Goal: Check status: Check status

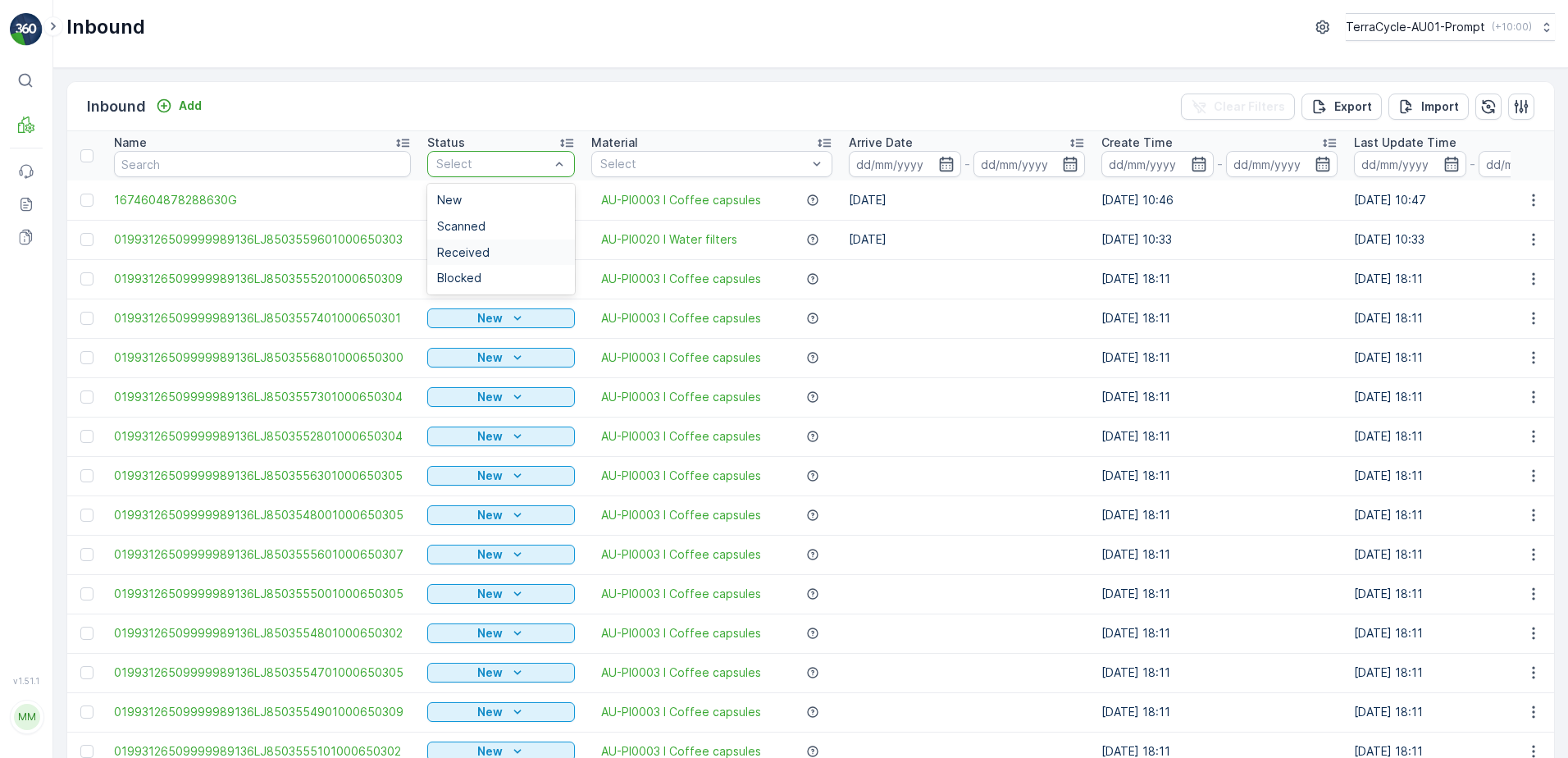
click at [468, 253] on span "Received" at bounding box center [463, 252] width 53 height 13
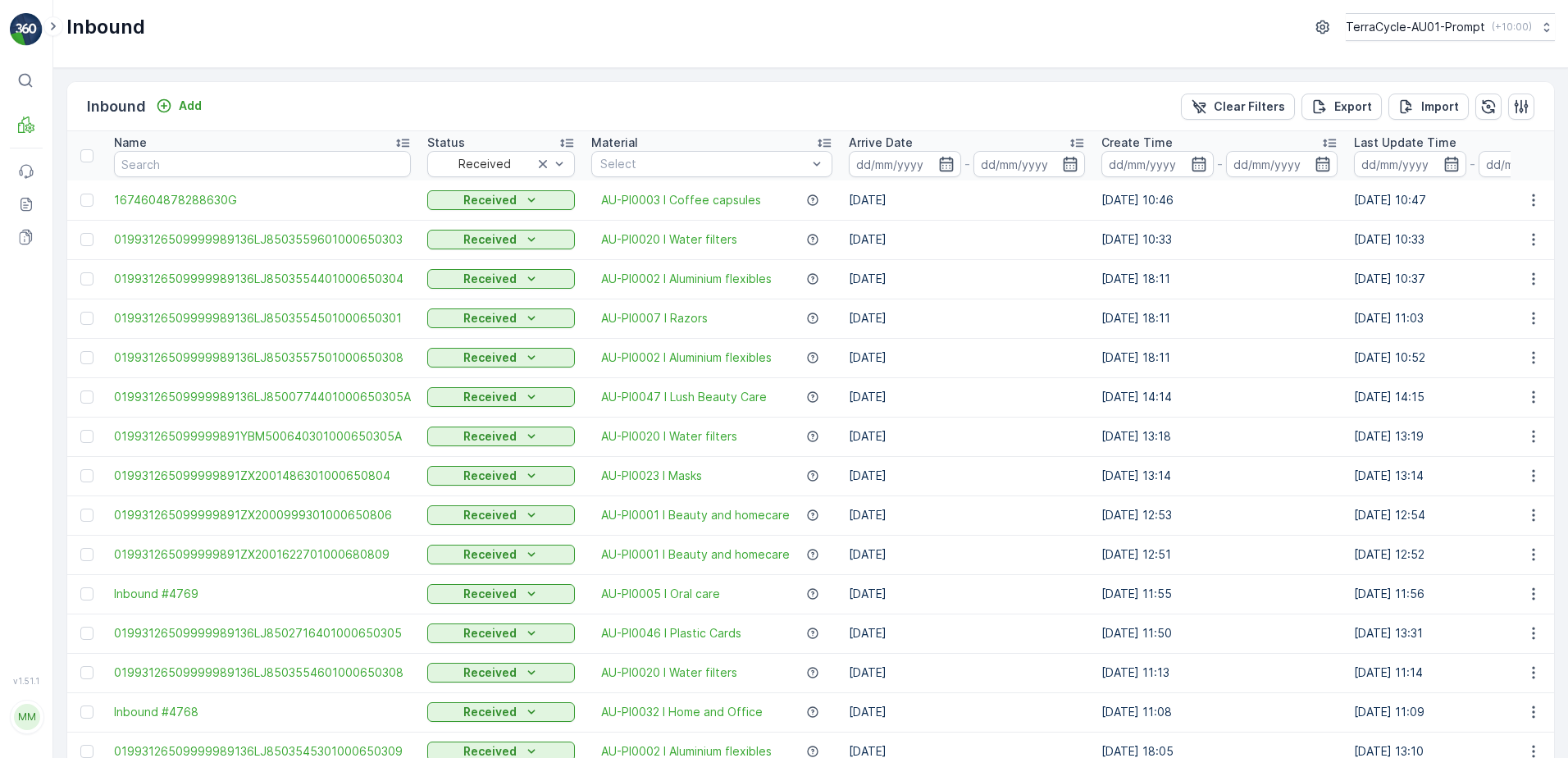
click at [938, 165] on icon "button" at bounding box center [946, 163] width 16 height 16
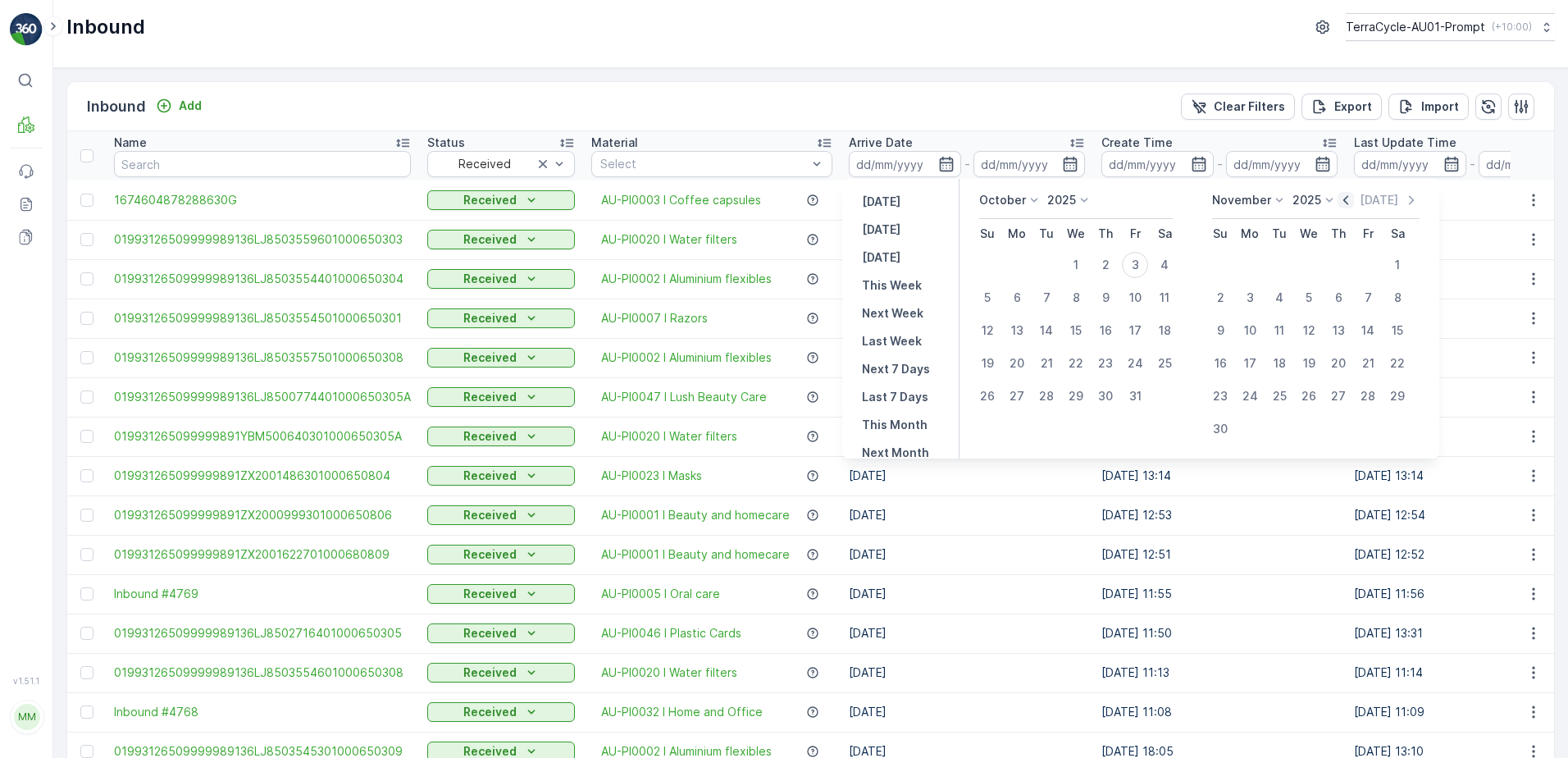
click at [1343, 199] on icon "button" at bounding box center [1346, 200] width 16 height 16
click at [987, 400] on div "28" at bounding box center [987, 396] width 26 height 26
type input "[DATE]"
click at [943, 165] on icon "button" at bounding box center [946, 163] width 14 height 15
type input "[DATE]"
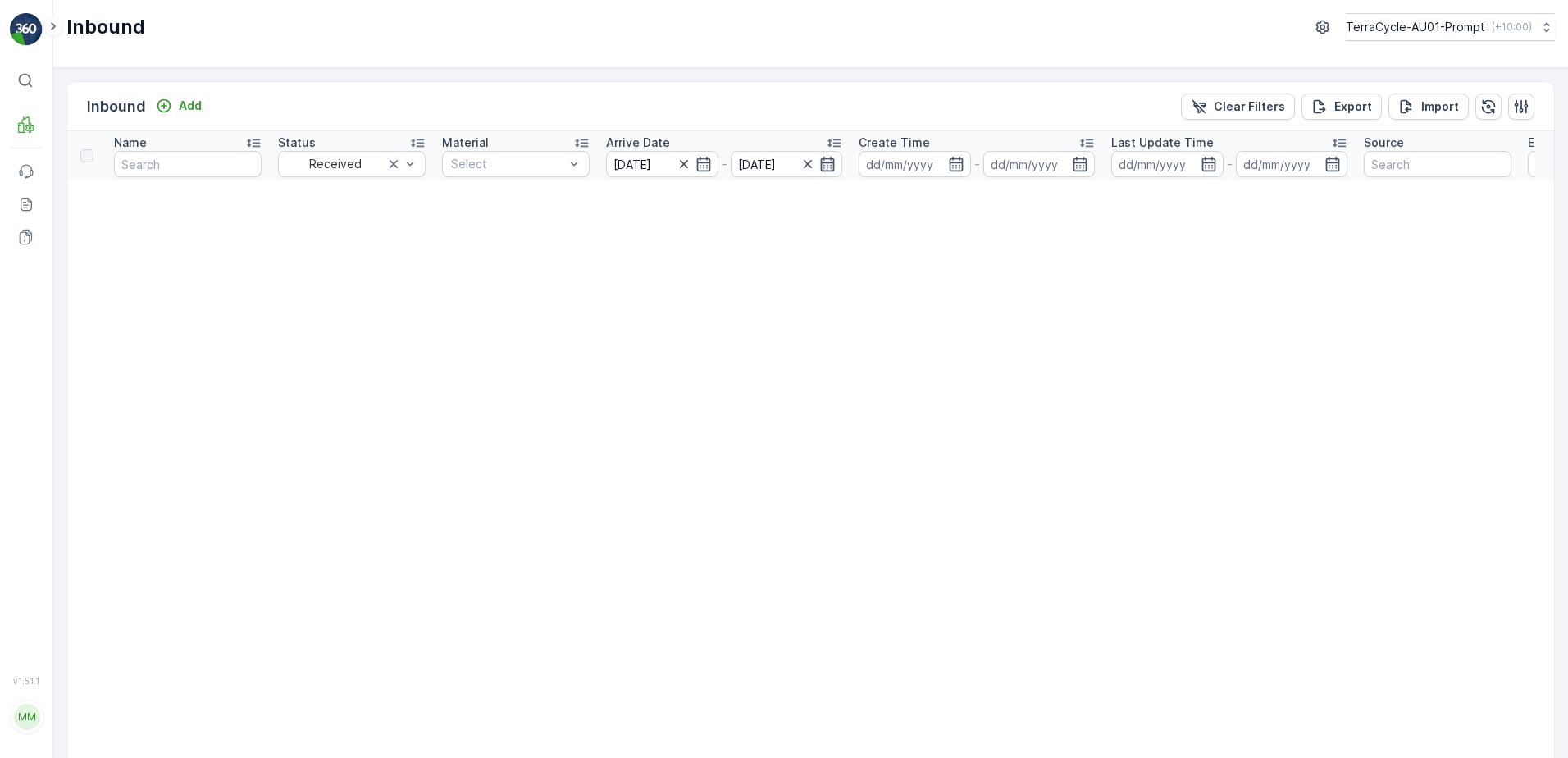
click at [825, 162] on icon "button" at bounding box center [828, 163] width 16 height 16
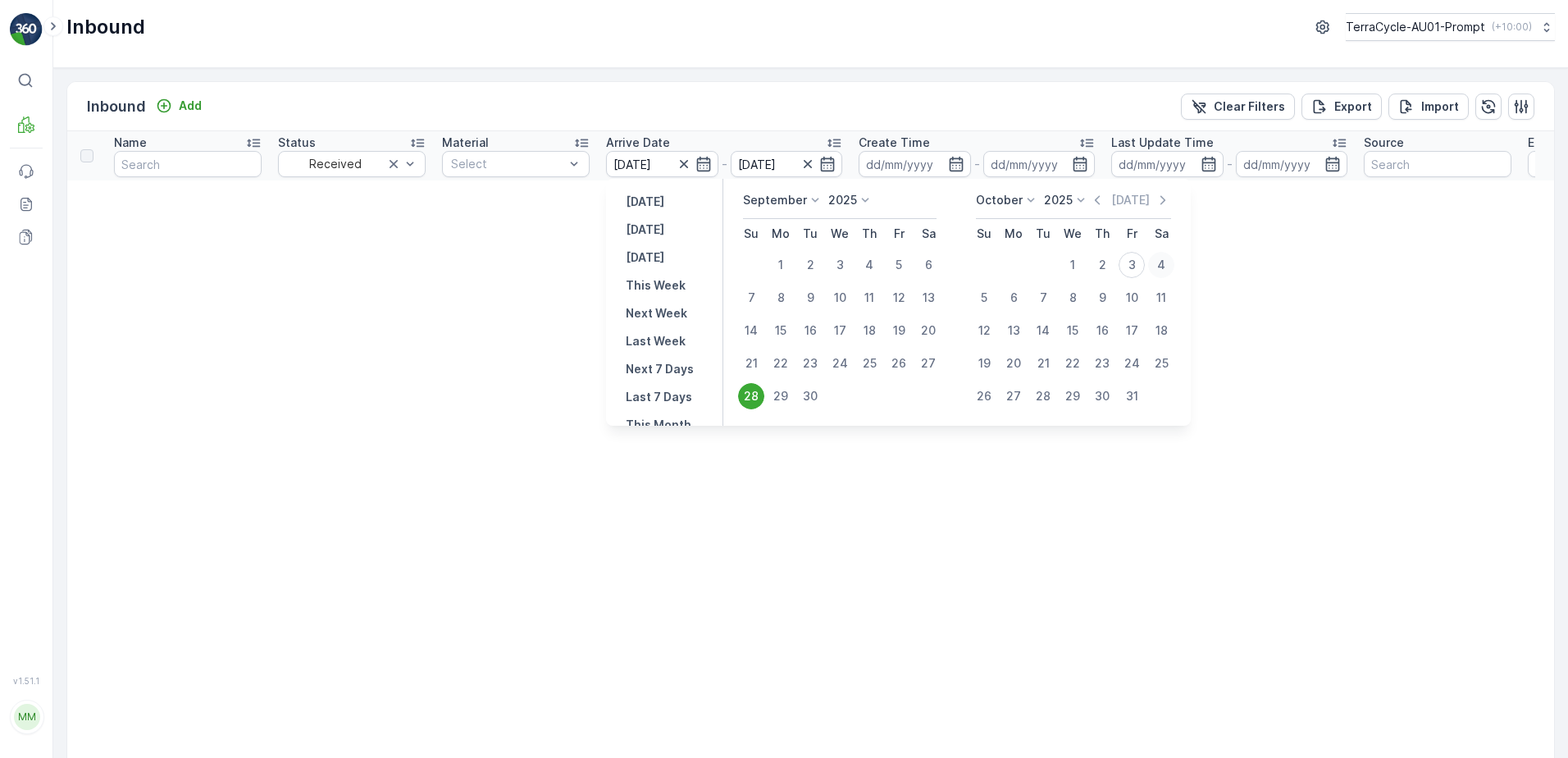
click at [1162, 266] on div "4" at bounding box center [1161, 264] width 26 height 26
type input "[DATE]"
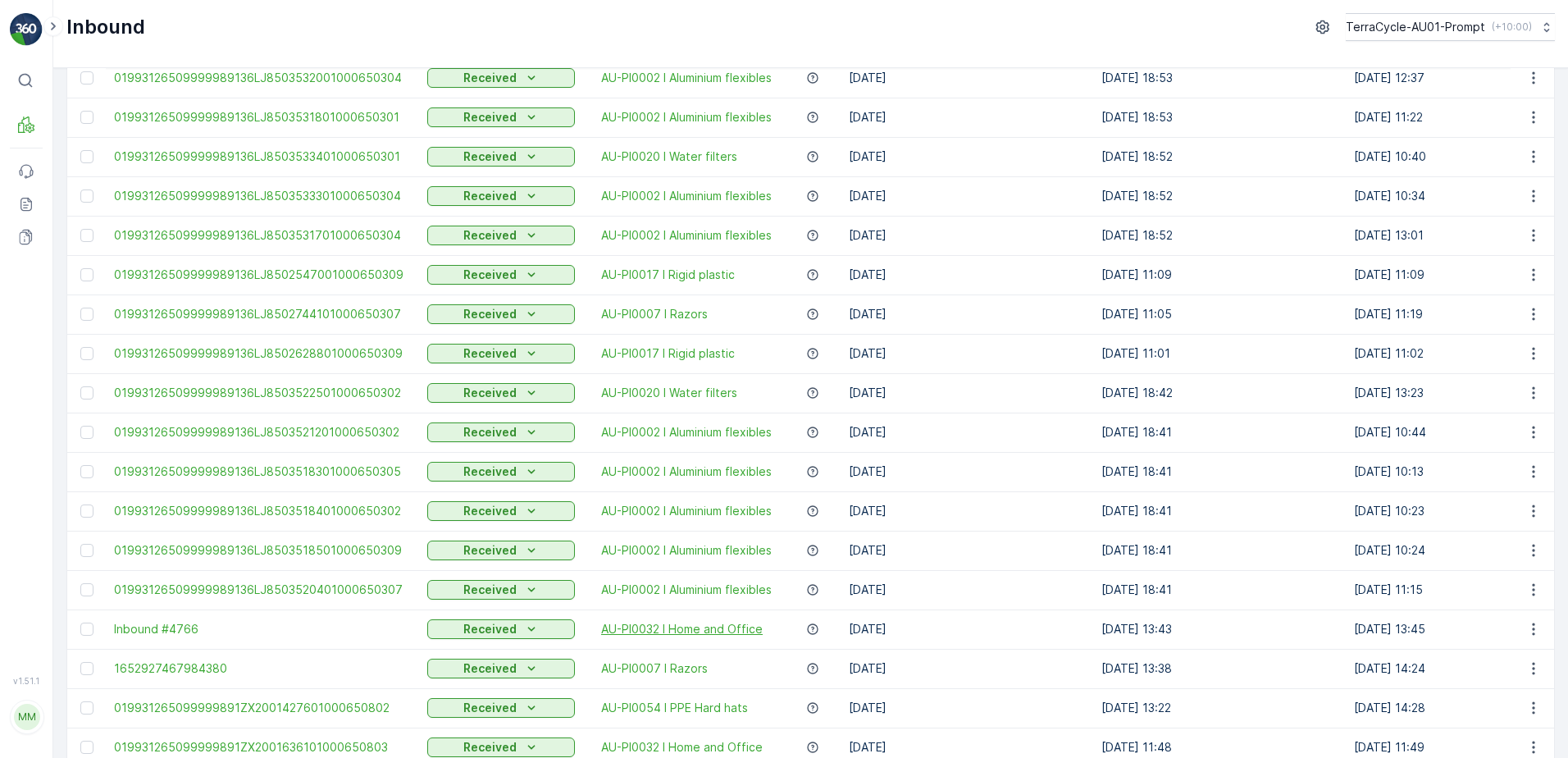
scroll to position [1215, 0]
